Goal: Browse casually

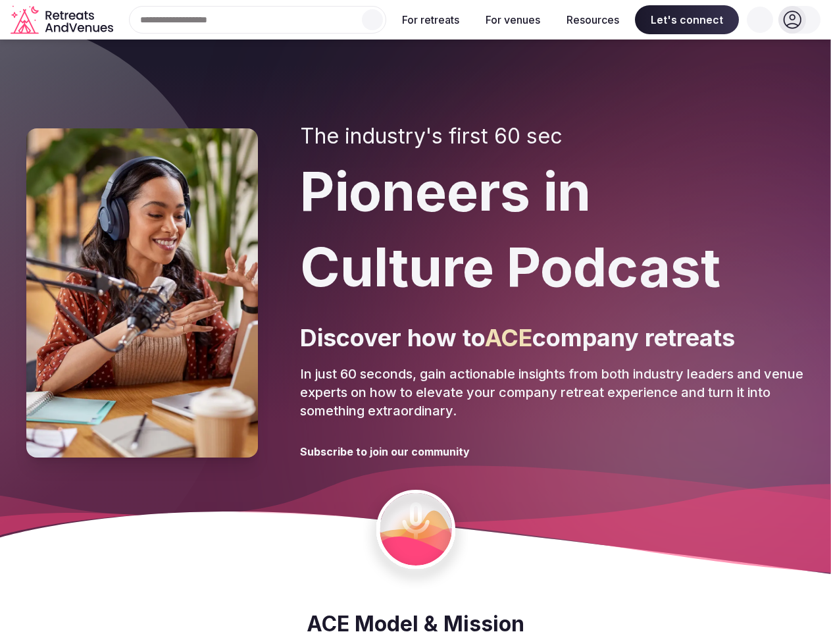
click at [415, 316] on div "The industry's first 60 sec Pioneers in Culture Podcast Discover how to ACE com…" at bounding box center [552, 293] width 505 height 338
click at [258, 20] on div "Search Popular Destinations [GEOGRAPHIC_DATA], [GEOGRAPHIC_DATA] [GEOGRAPHIC_DA…" at bounding box center [252, 20] width 268 height 28
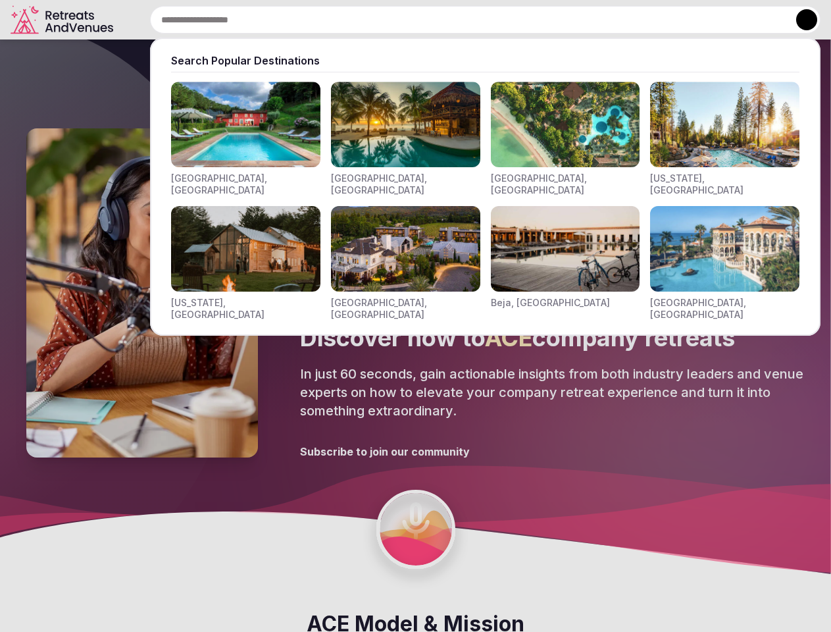
click at [372, 20] on input "text" at bounding box center [485, 20] width 670 height 28
click at [431, 20] on input "text" at bounding box center [485, 20] width 670 height 28
click at [512, 20] on input "text" at bounding box center [485, 20] width 670 height 28
click at [593, 20] on input "text" at bounding box center [485, 20] width 670 height 28
click at [687, 20] on input "text" at bounding box center [485, 20] width 670 height 28
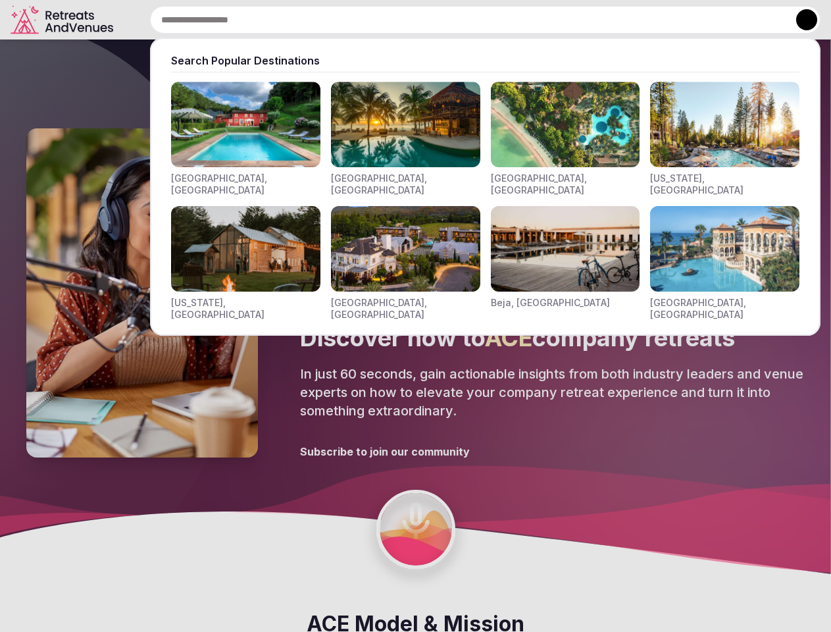
click at [760, 20] on input "text" at bounding box center [485, 20] width 670 height 28
click at [799, 20] on button at bounding box center [806, 19] width 21 height 21
